Goal: Communication & Community: Connect with others

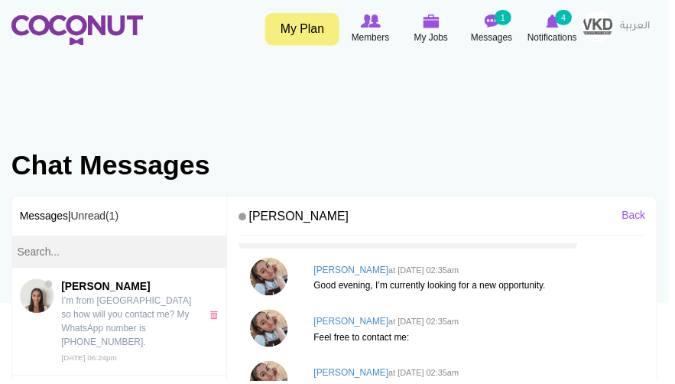
click at [93, 21] on img at bounding box center [77, 30] width 133 height 31
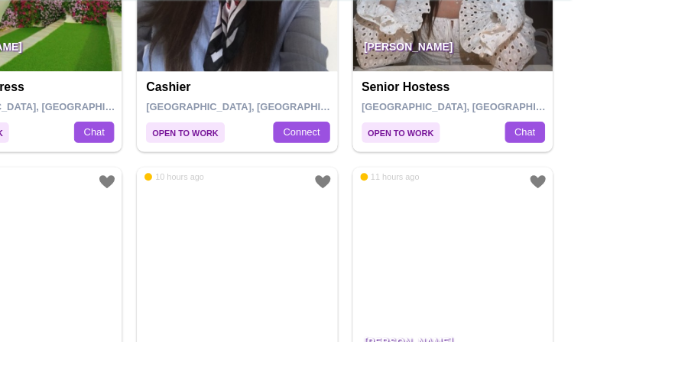
scroll to position [2535, 0]
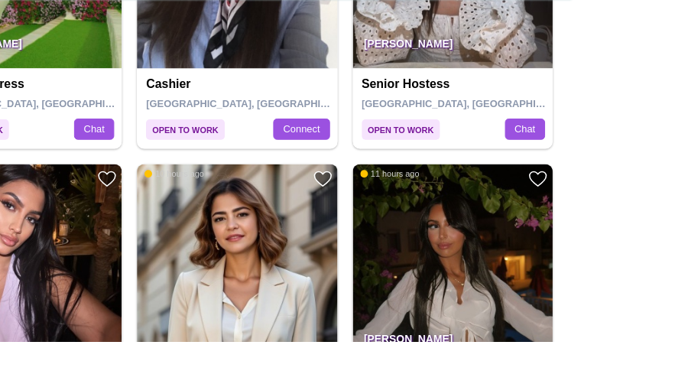
click at [286, 108] on img at bounding box center [337, 7] width 202 height 202
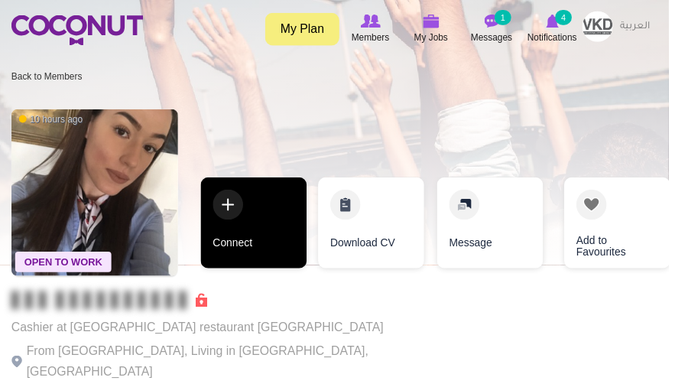
click at [309, 216] on link "Connect" at bounding box center [256, 225] width 107 height 92
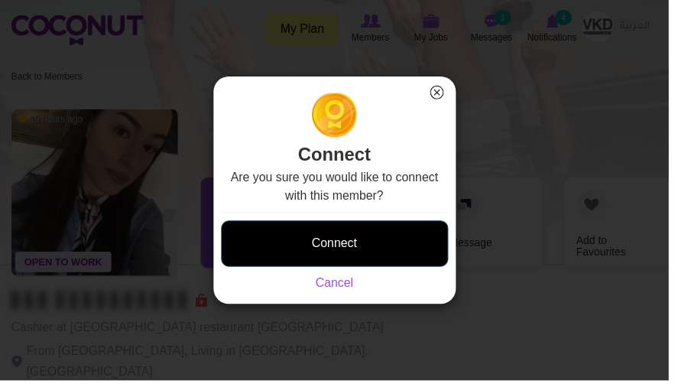
click at [339, 261] on button "Connect" at bounding box center [337, 245] width 229 height 47
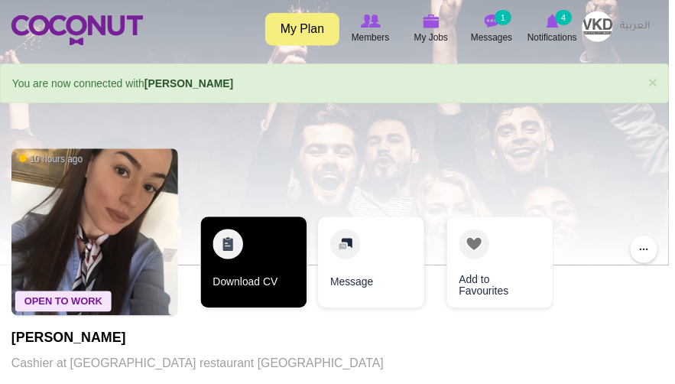
click at [309, 264] on link "Download CV" at bounding box center [256, 265] width 107 height 92
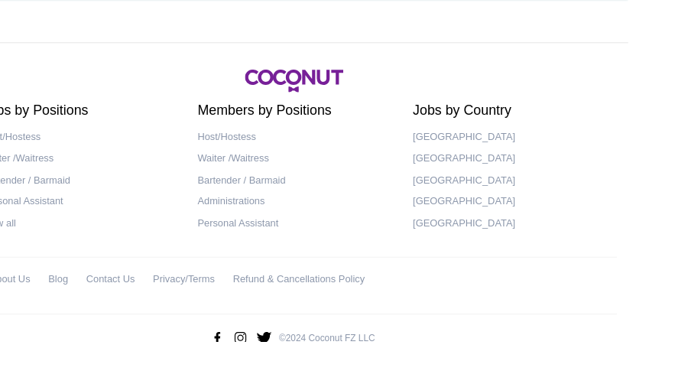
scroll to position [4542, 0]
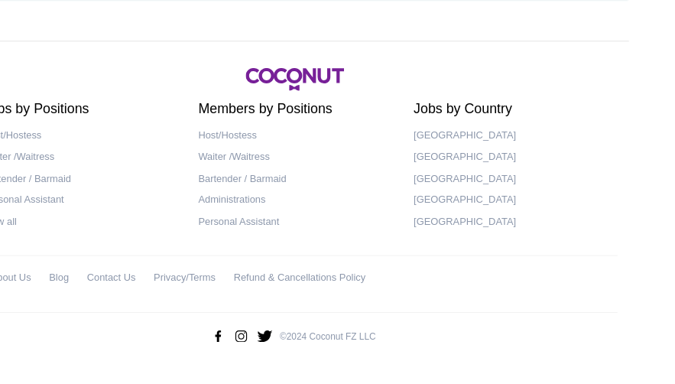
click at [298, 28] on link "2" at bounding box center [285, 15] width 26 height 26
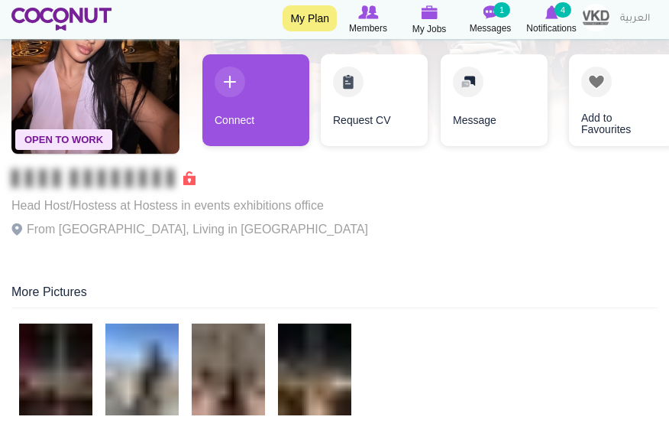
scroll to position [113, 0]
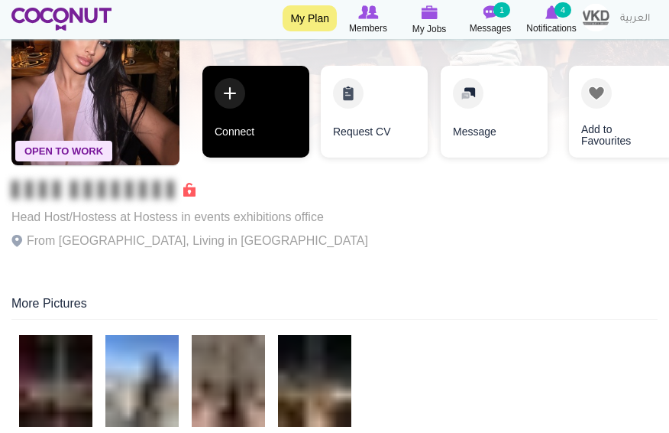
click at [241, 140] on link "Connect" at bounding box center [256, 112] width 107 height 92
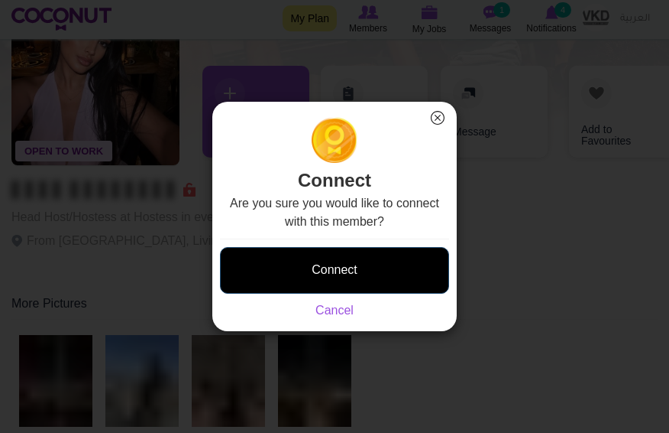
click at [318, 268] on button "Connect" at bounding box center [334, 270] width 229 height 47
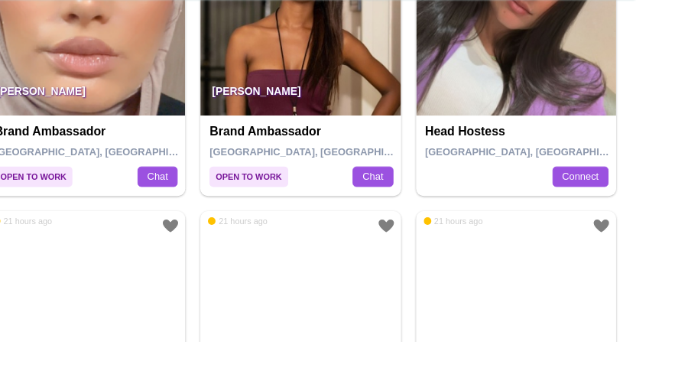
scroll to position [2190, 0]
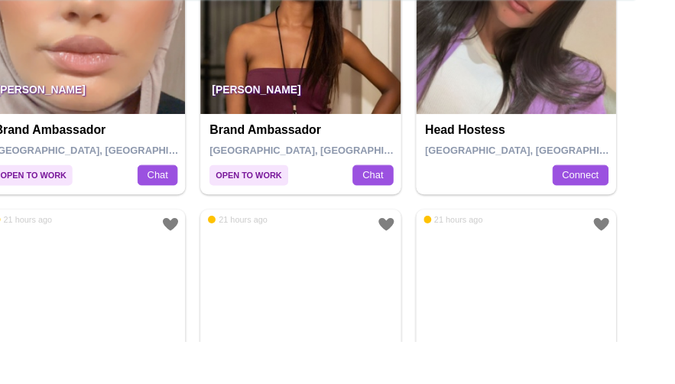
click at [323, 154] on img at bounding box center [337, 54] width 202 height 202
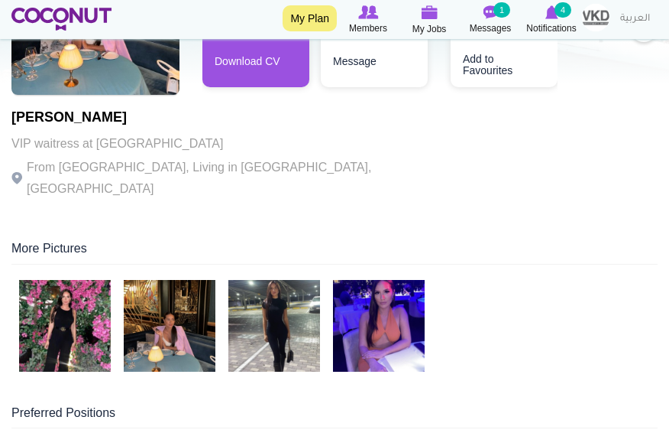
scroll to position [217, 0]
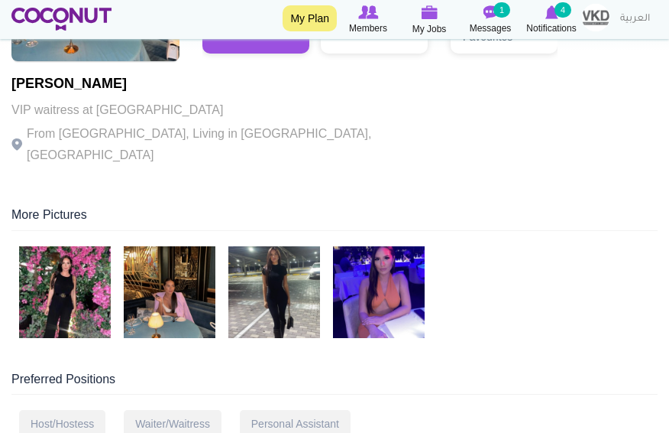
click at [76, 259] on img at bounding box center [65, 292] width 92 height 92
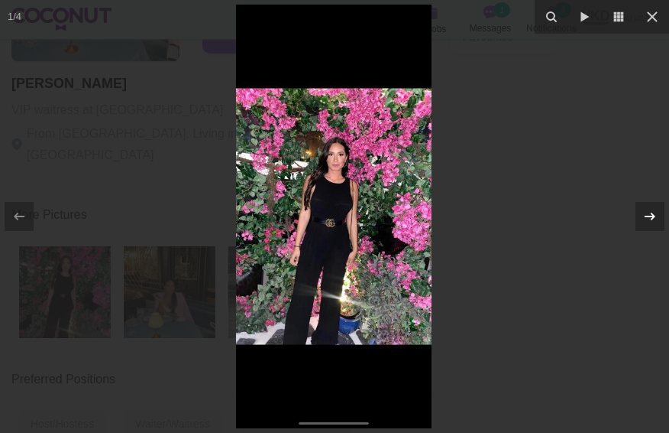
click at [650, 219] on icon at bounding box center [650, 216] width 18 height 18
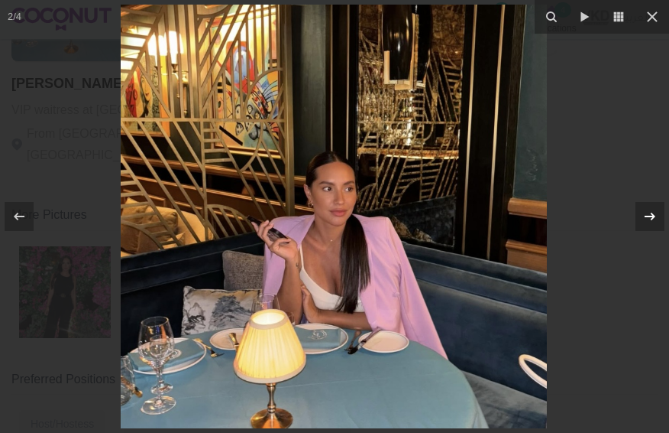
click at [650, 219] on icon at bounding box center [650, 216] width 18 height 18
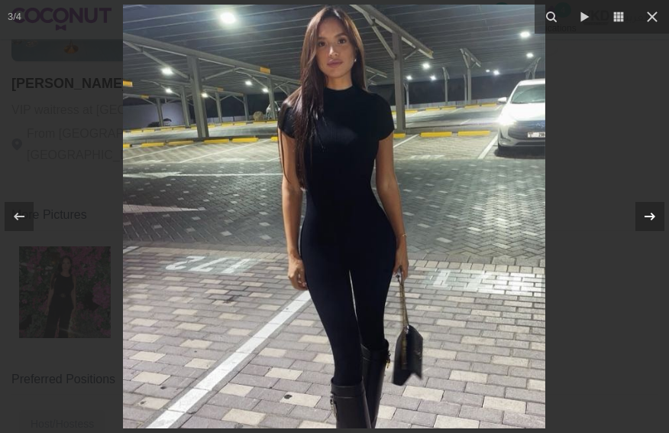
click at [650, 219] on icon at bounding box center [650, 216] width 18 height 18
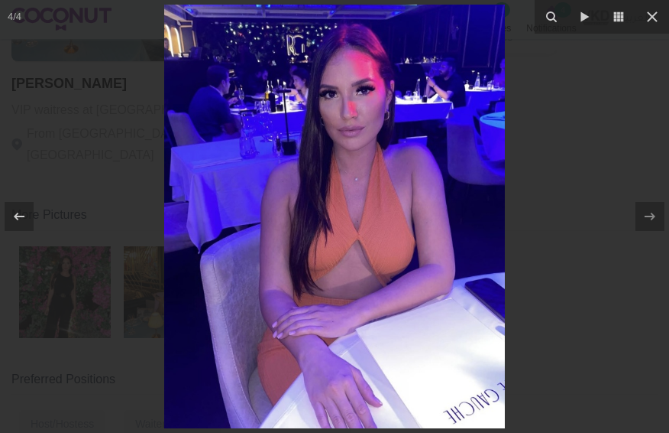
click at [636, 128] on div at bounding box center [334, 216] width 669 height 433
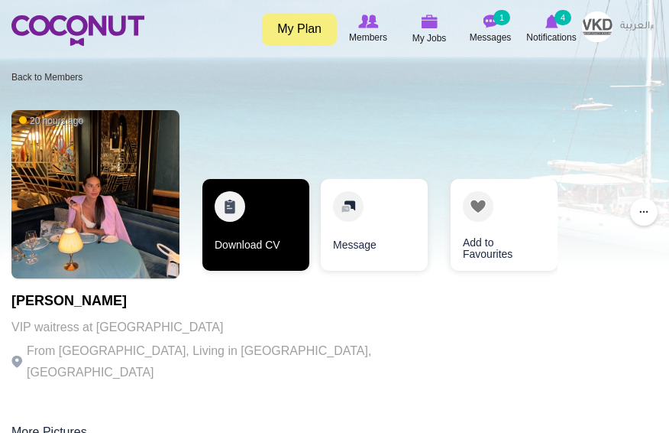
click at [259, 224] on link "Download CV" at bounding box center [256, 225] width 107 height 92
click at [246, 211] on link "Download CV" at bounding box center [256, 225] width 107 height 92
click at [228, 211] on link "Download CV" at bounding box center [256, 225] width 107 height 92
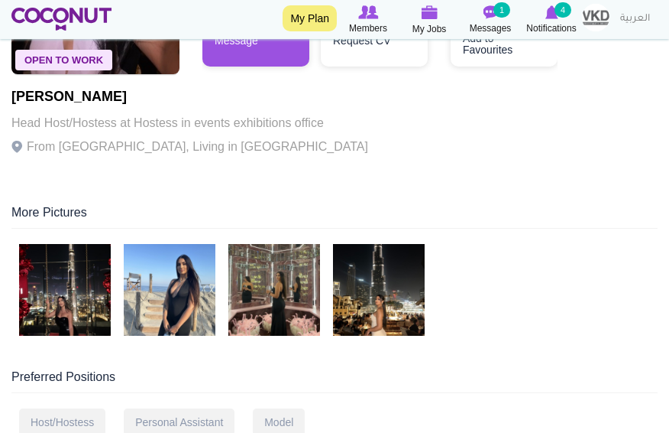
scroll to position [290, 0]
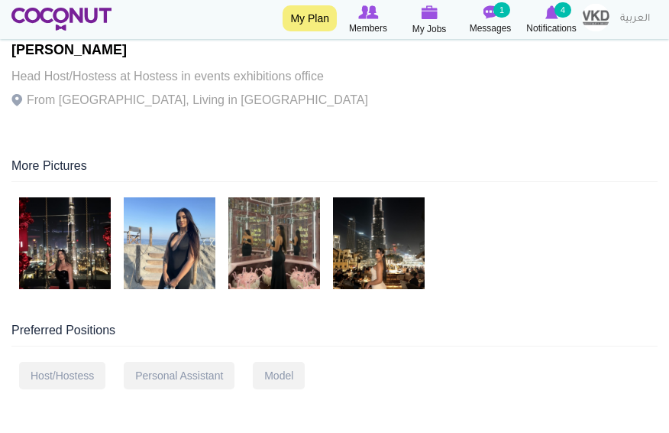
click at [66, 252] on img at bounding box center [65, 243] width 92 height 92
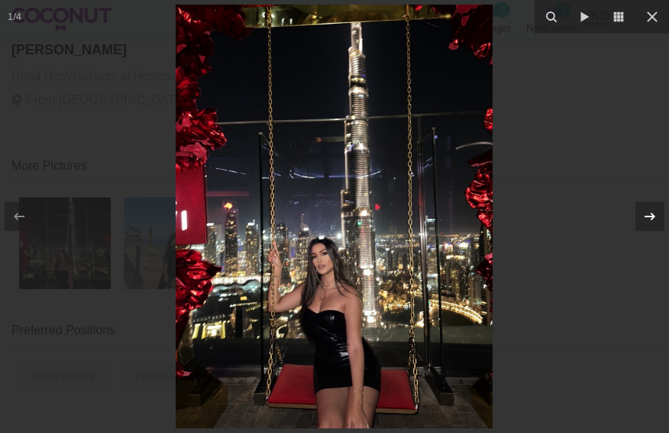
click at [650, 225] on icon at bounding box center [650, 216] width 18 height 18
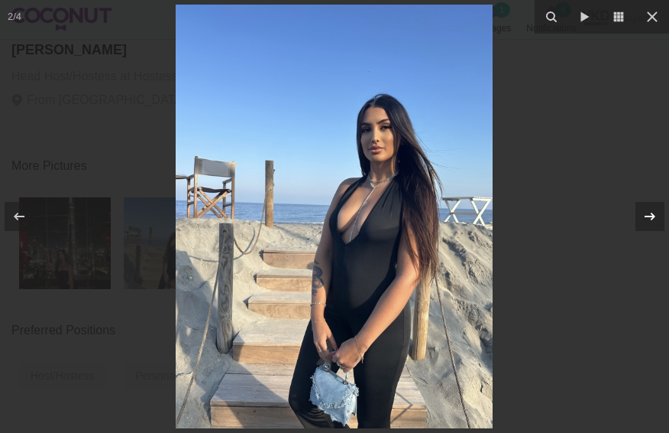
click at [650, 225] on icon at bounding box center [650, 216] width 18 height 18
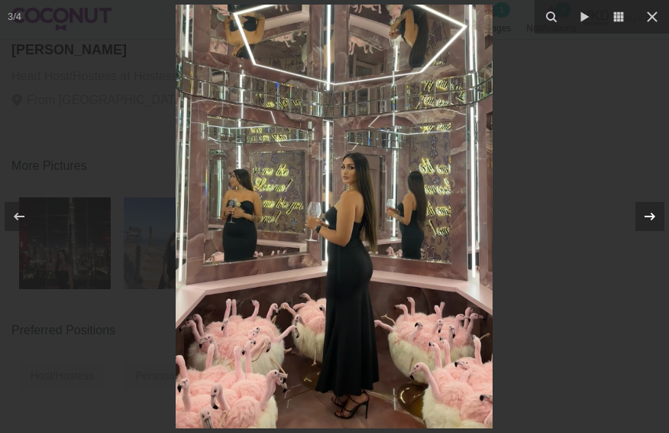
click at [650, 225] on div at bounding box center [650, 216] width 29 height 29
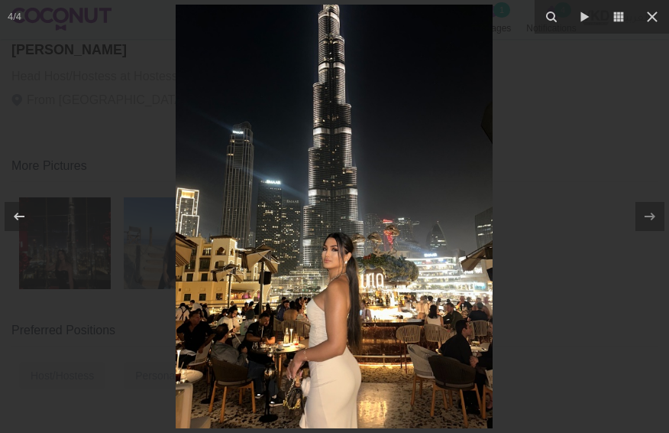
click at [627, 125] on div at bounding box center [334, 216] width 669 height 433
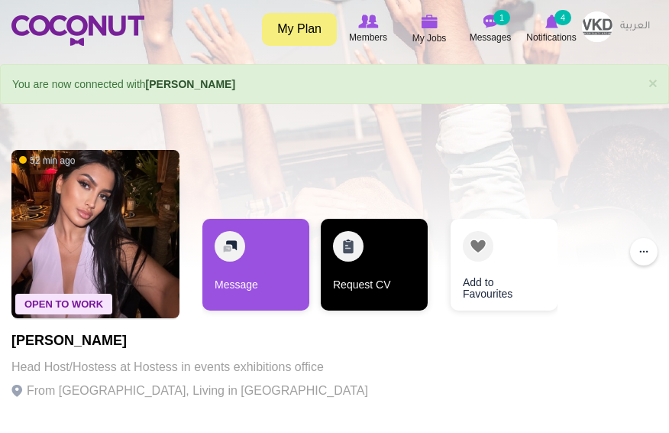
click at [367, 251] on link "Request CV" at bounding box center [374, 265] width 107 height 92
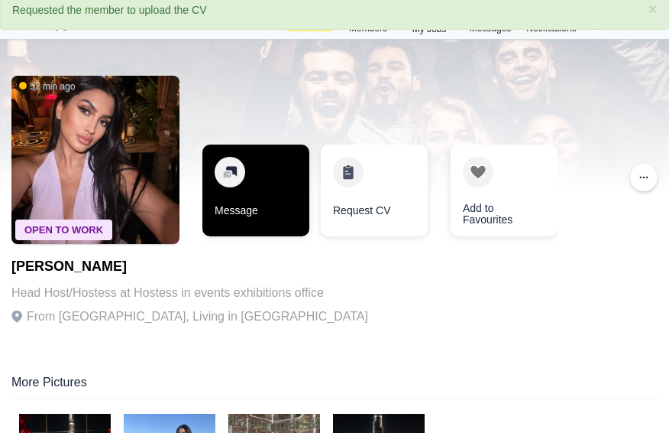
scroll to position [73, 0]
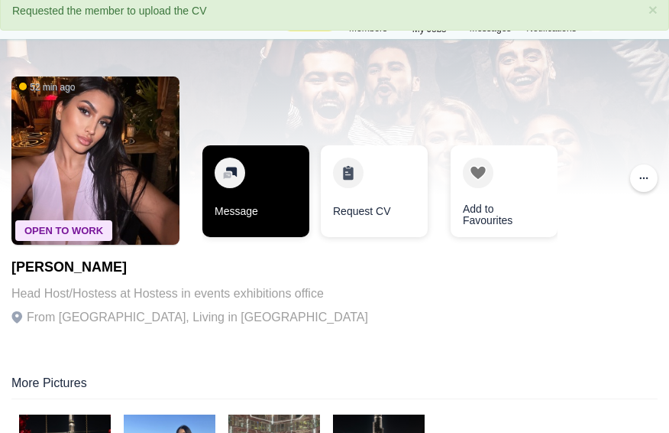
click at [241, 164] on link "Message" at bounding box center [256, 191] width 107 height 92
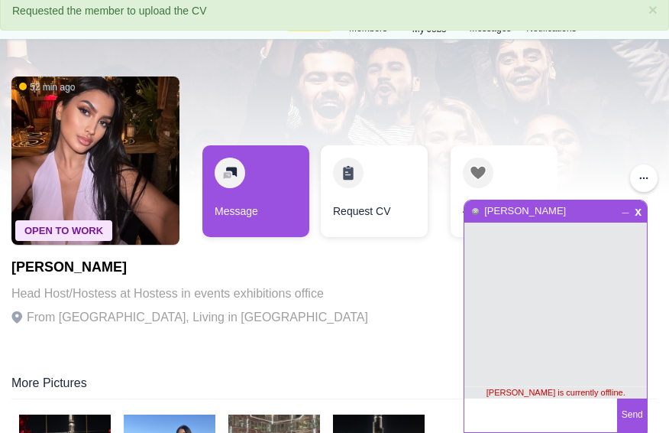
paste textarea "Hi Ena, my name is Leonie and I’m the HR Manager for VKD Hospitality in Dubai. …"
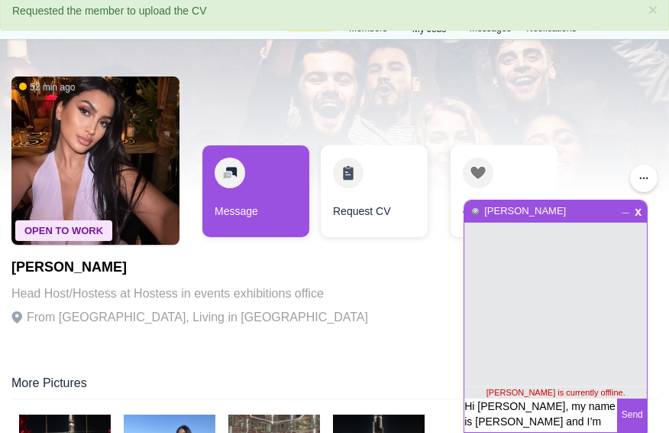
drag, startPoint x: 535, startPoint y: 401, endPoint x: 537, endPoint y: 326, distance: 75.7
click at [537, 326] on div "x _ Sara Cardillo Sara Cardillo is currently offline. Hi Ena, my name is Leonie…" at bounding box center [556, 315] width 184 height 233
click at [485, 408] on textarea "Hi Ena, my name is Leonie and I’m the HR Manager for VKD Hospitality in Dubai. …" at bounding box center [541, 415] width 153 height 34
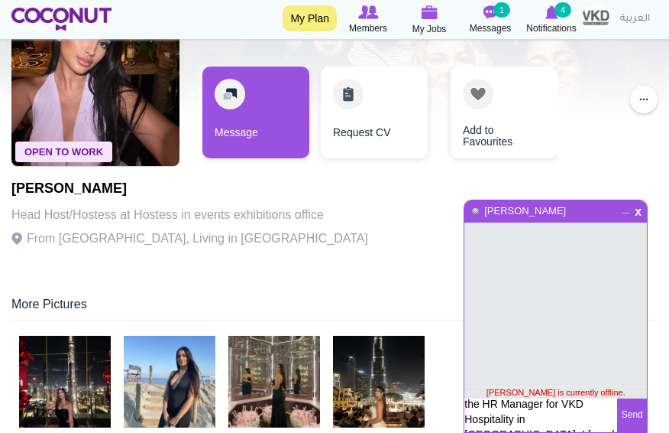
scroll to position [166, 0]
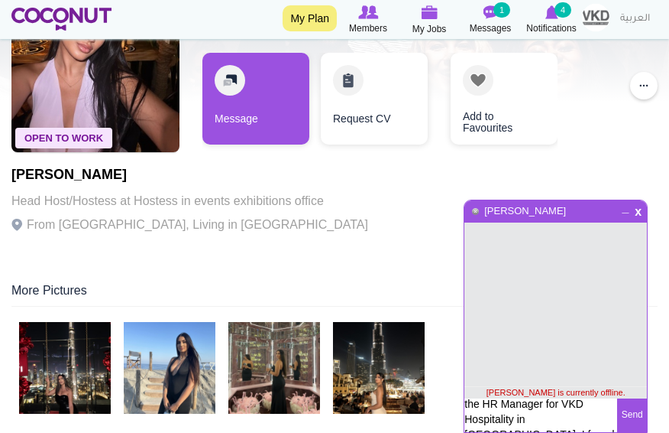
drag, startPoint x: 564, startPoint y: 405, endPoint x: 573, endPoint y: 427, distance: 24.0
click at [573, 427] on textarea "Hi Sara, my name is Leonie and I’m the HR Manager for VKD Hospitality in Dubai.…" at bounding box center [541, 437] width 153 height 78
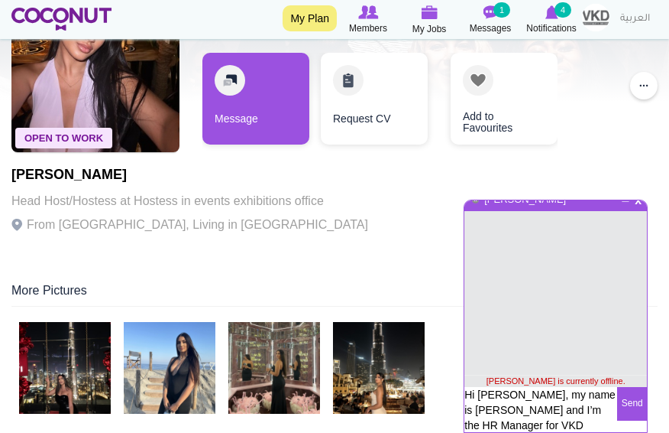
click at [595, 424] on textarea "Hi Sara, my name is Leonie and I’m the HR Manager for VKD Hospitality in Dubai.…" at bounding box center [541, 426] width 153 height 78
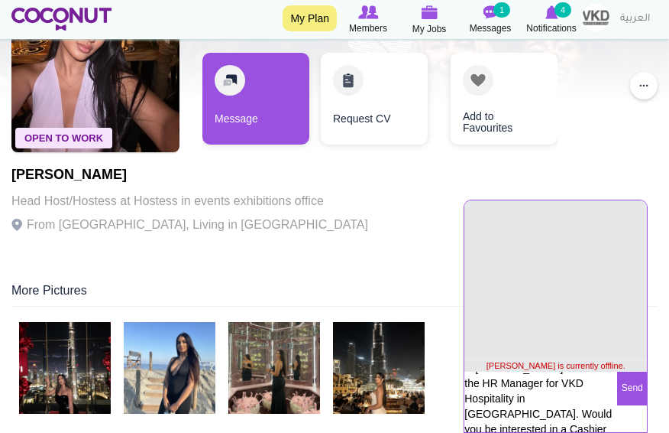
scroll to position [37, 0]
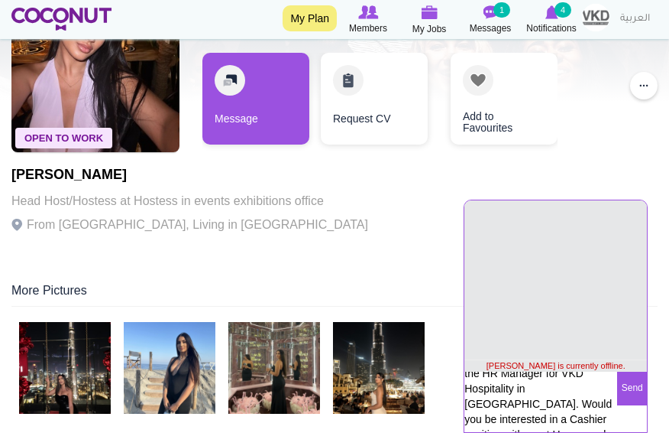
click at [591, 387] on textarea "Hi Sara, my name is Leonie and I’m the HR Manager for VKD Hospitality in Dubai.…" at bounding box center [541, 410] width 153 height 78
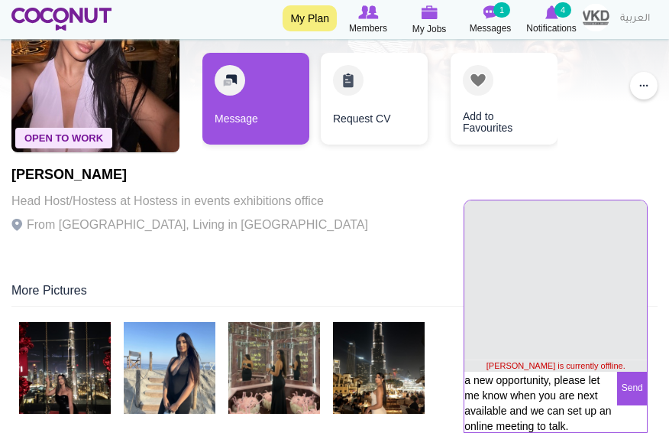
scroll to position [136, 0]
type textarea "Hi Sara, my name is Leonie and I’m the HR Manager for VKD Hospitality in Dubai.…"
click at [634, 382] on button "Send" at bounding box center [632, 388] width 30 height 34
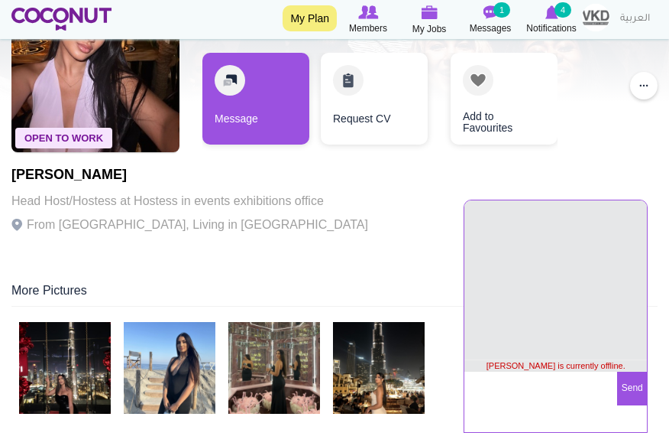
scroll to position [16, 0]
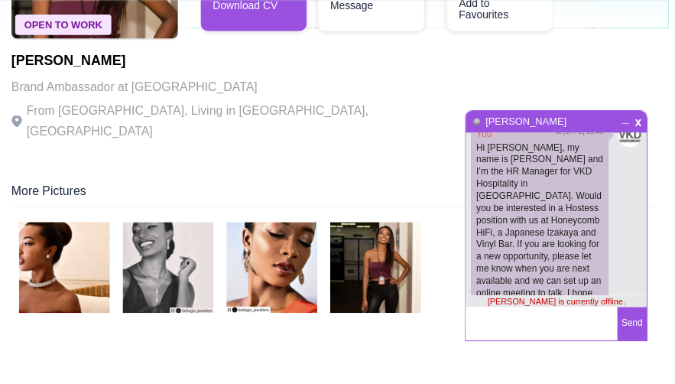
scroll to position [247, 0]
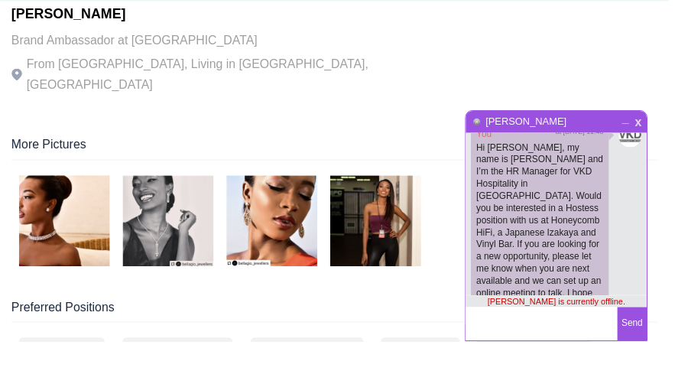
click at [650, 167] on span "x" at bounding box center [643, 160] width 13 height 11
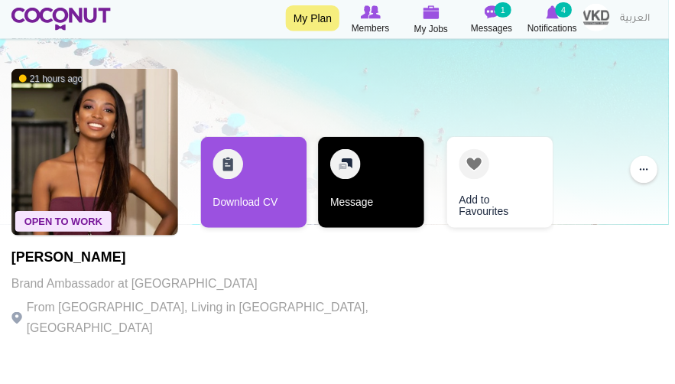
scroll to position [28, 0]
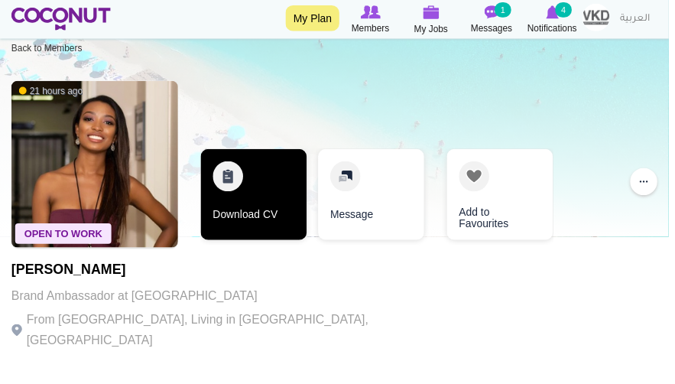
click at [309, 214] on link "Download CV" at bounding box center [256, 197] width 107 height 92
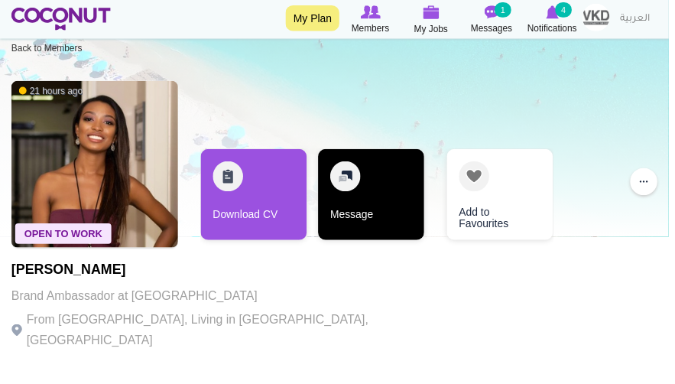
click at [375, 202] on link "Message" at bounding box center [374, 197] width 107 height 92
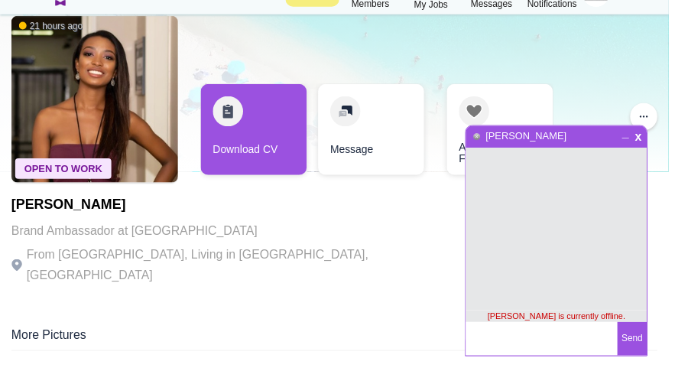
scroll to position [57, 0]
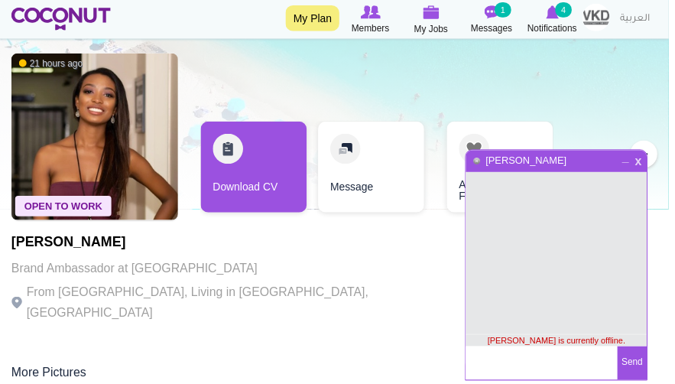
click at [647, 167] on span "x" at bounding box center [643, 160] width 13 height 11
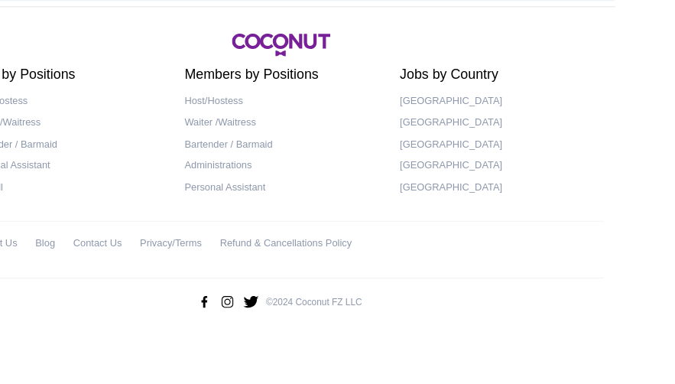
scroll to position [4597, 0]
